Goal: Information Seeking & Learning: Understand process/instructions

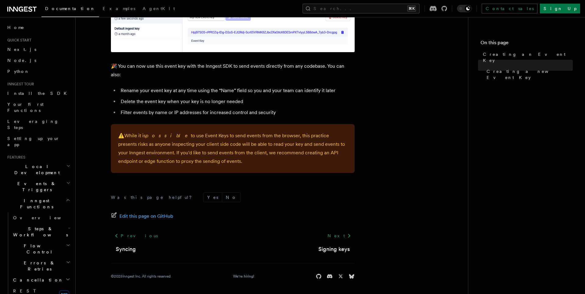
scroll to position [403, 0]
click at [343, 247] on link "Signing keys" at bounding box center [333, 248] width 31 height 9
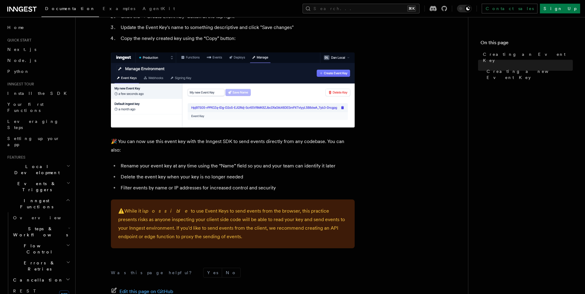
scroll to position [325, 0]
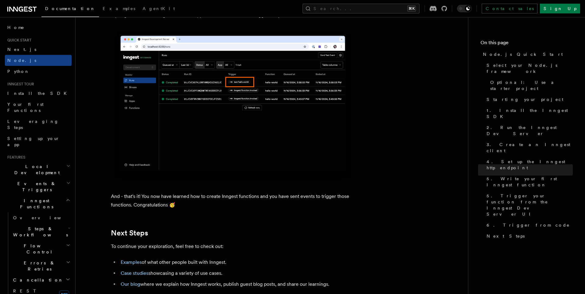
scroll to position [3813, 0]
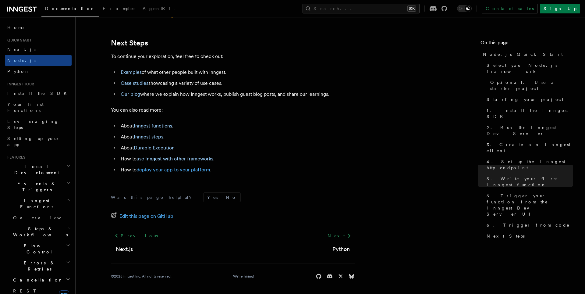
click at [192, 172] on link "deploy your app to your platform" at bounding box center [173, 170] width 74 height 6
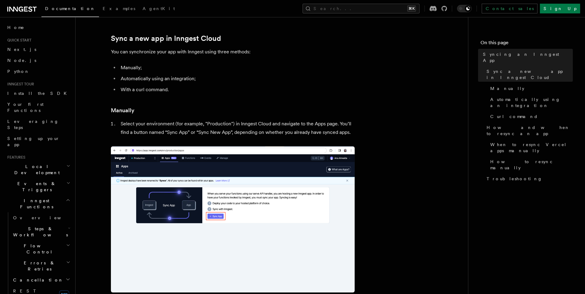
scroll to position [60, 0]
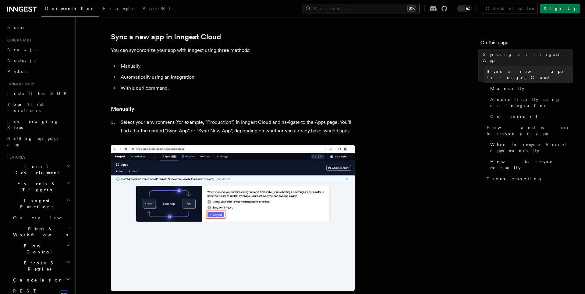
click at [536, 68] on span "Sync a new app in Inngest Cloud" at bounding box center [529, 74] width 86 height 12
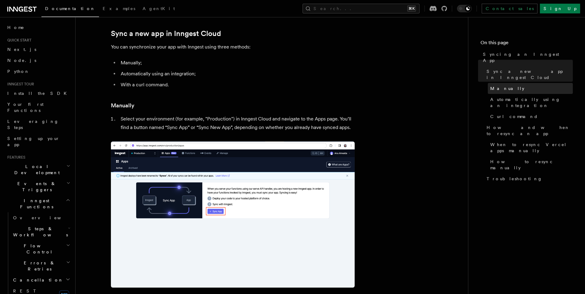
click at [525, 83] on link "Manually" at bounding box center [529, 88] width 85 height 11
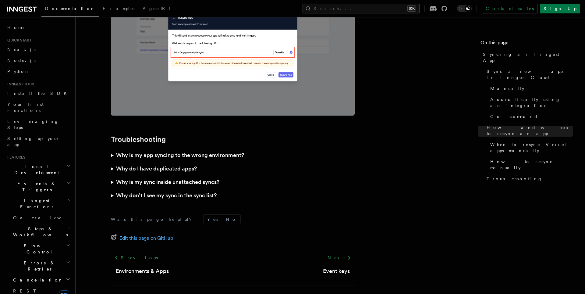
scroll to position [1729, 0]
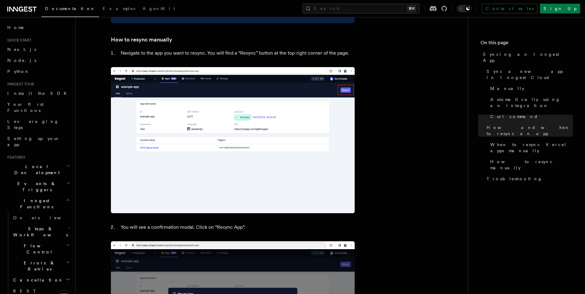
scroll to position [1405, 0]
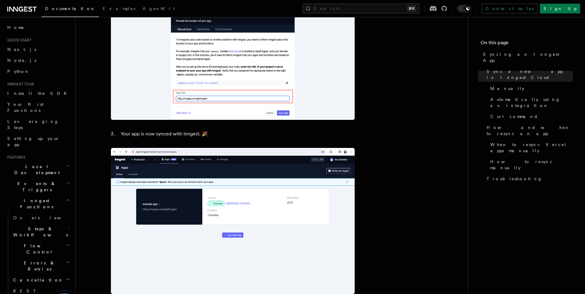
scroll to position [570, 0]
